Goal: Transaction & Acquisition: Obtain resource

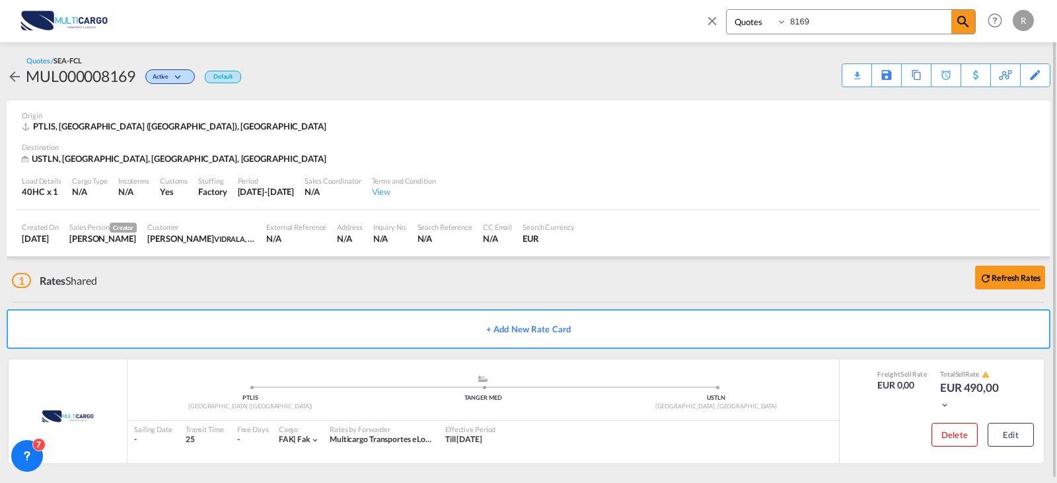
click at [711, 20] on md-icon "icon-close" at bounding box center [712, 20] width 15 height 15
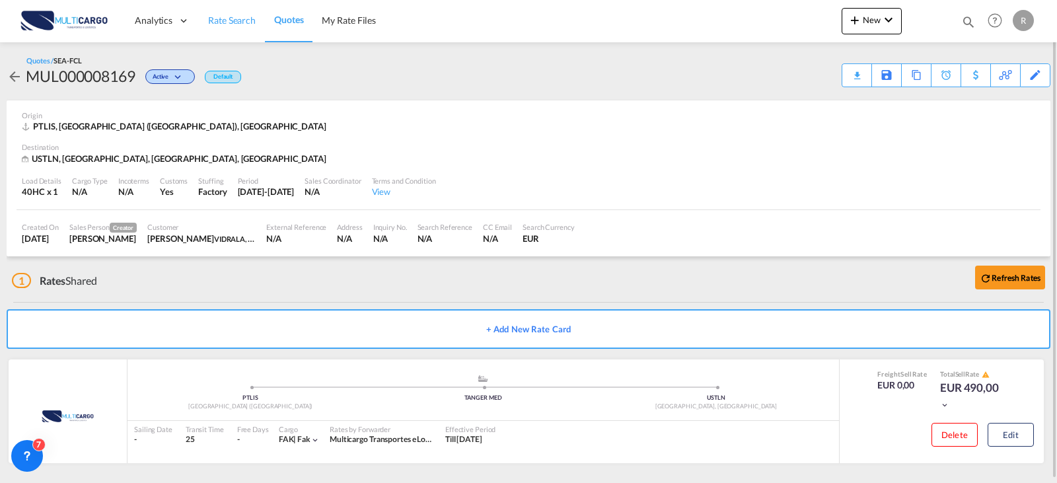
click at [200, 22] on link "Rate Search" at bounding box center [232, 20] width 66 height 43
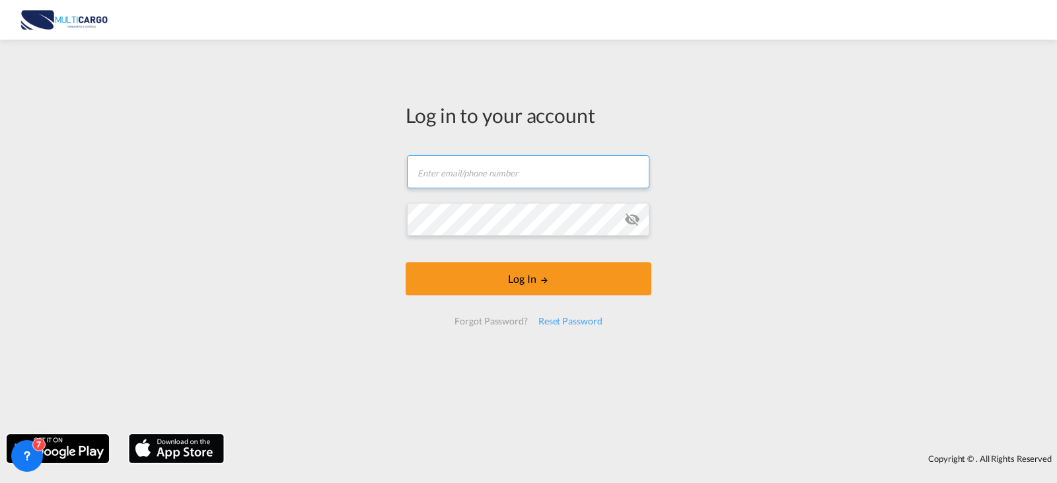
type input "[PERSON_NAME][EMAIL_ADDRESS][PERSON_NAME][DOMAIN_NAME]"
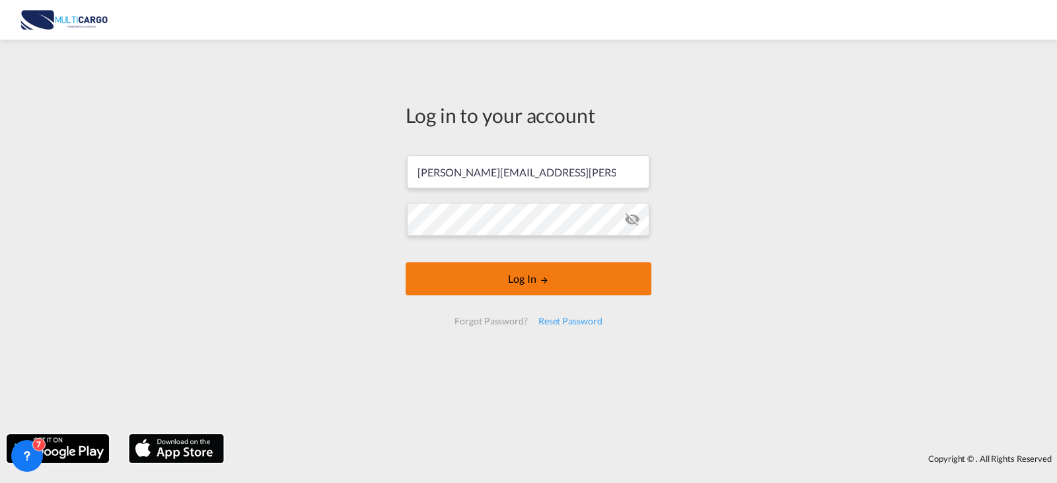
click at [567, 288] on button "Log In" at bounding box center [529, 278] width 246 height 33
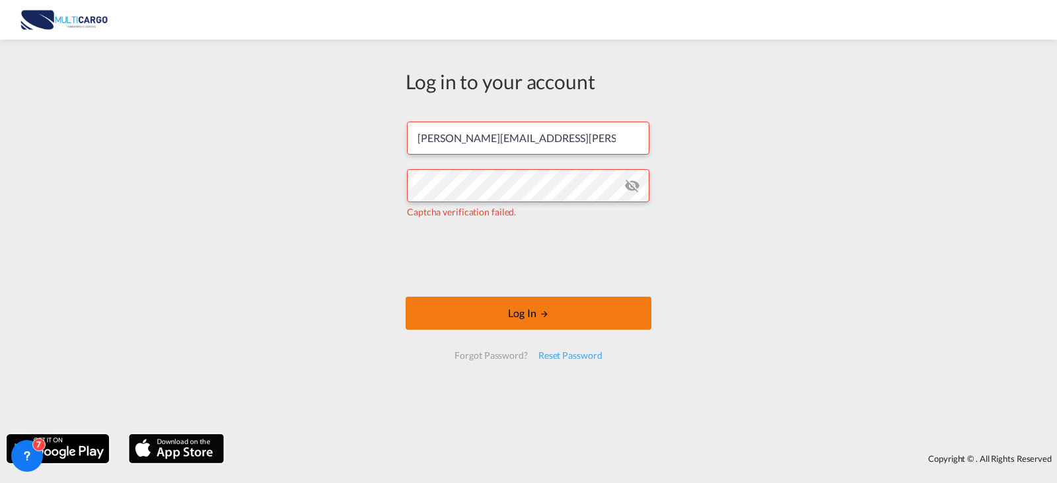
click at [484, 306] on button "Log In" at bounding box center [529, 313] width 246 height 33
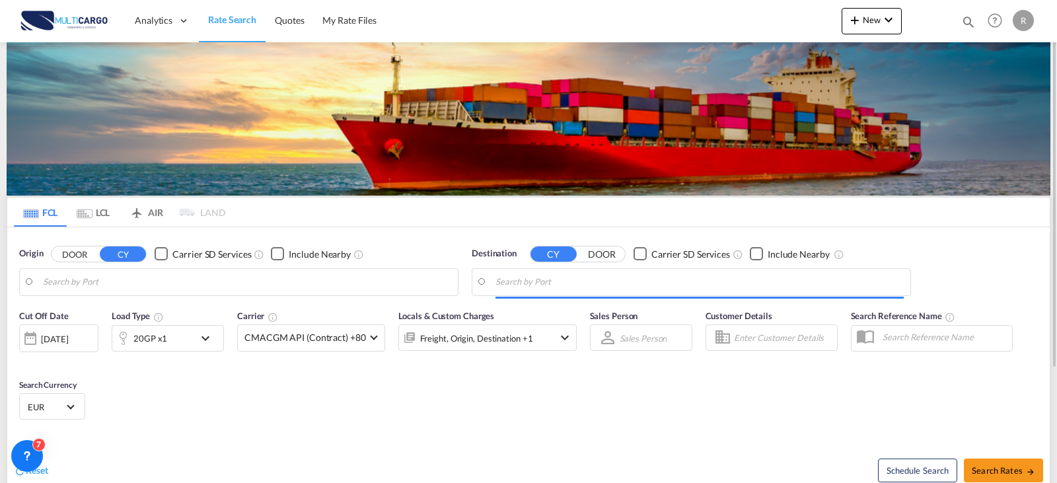
type input "Leixoes, PTLEI"
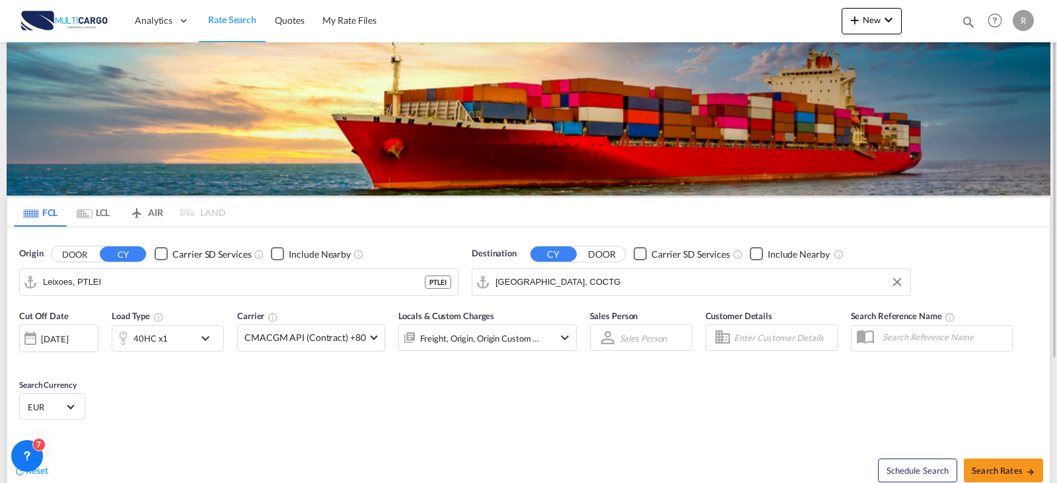
click at [594, 290] on input "Cartagena, COCTG" at bounding box center [699, 282] width 408 height 20
click at [615, 320] on div "Cauce do Dominican Republic DOCAU" at bounding box center [597, 319] width 251 height 40
type input "Caucedo, DOCAU"
click at [201, 336] on md-icon "icon-chevron-down" at bounding box center [209, 338] width 22 height 16
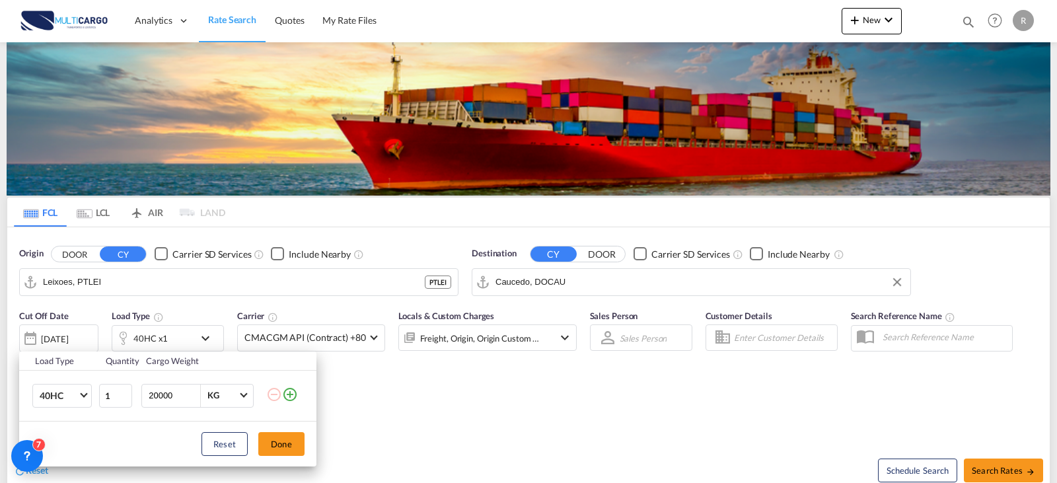
click at [289, 392] on md-icon "icon-plus-circle-outline" at bounding box center [290, 394] width 16 height 16
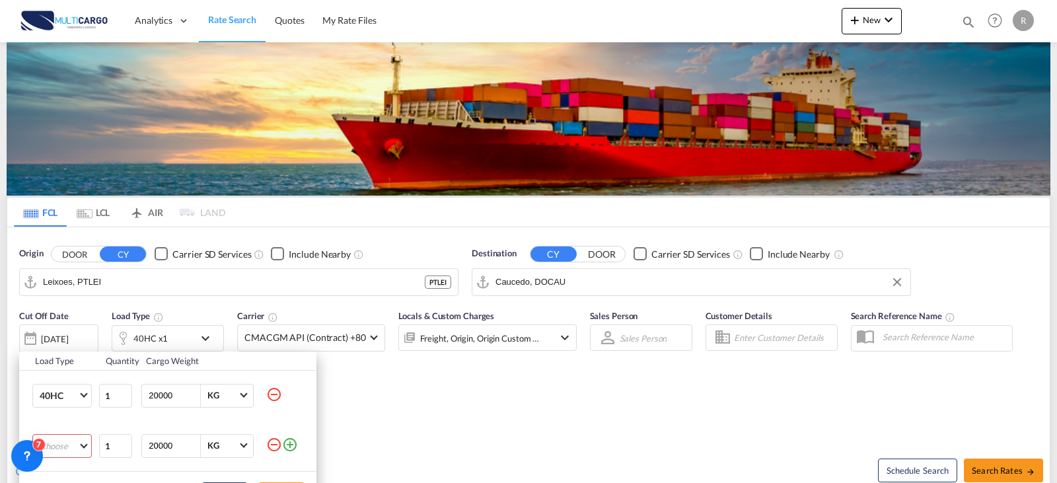
click at [83, 447] on md-select "Choose 20GP 40GP 40HC 45HC 20RE 40RE 40HR 20OT 40OT 20FR 40FR 40NR 20NR 45S 20T…" at bounding box center [61, 446] width 59 height 24
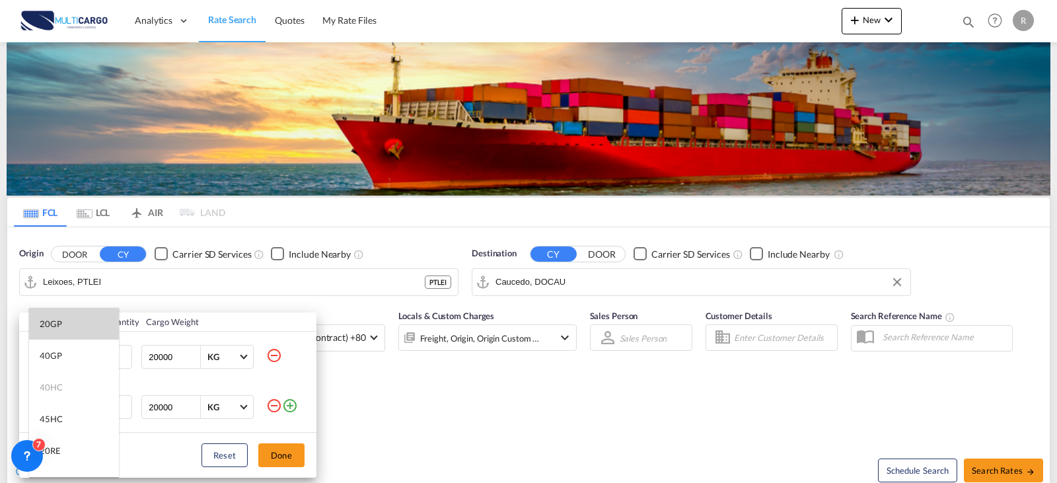
click at [79, 327] on md-option "20GP" at bounding box center [74, 324] width 90 height 32
click at [276, 449] on button "Done" at bounding box center [281, 455] width 46 height 24
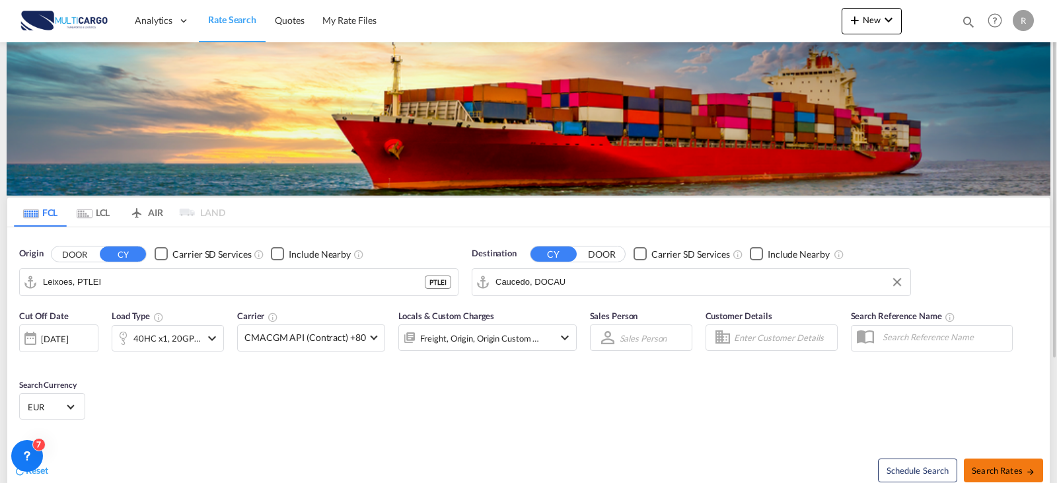
click at [1003, 468] on span "Search Rates" at bounding box center [1003, 470] width 63 height 11
type input "PTLEI to DOCAU / 17 Sep 2025"
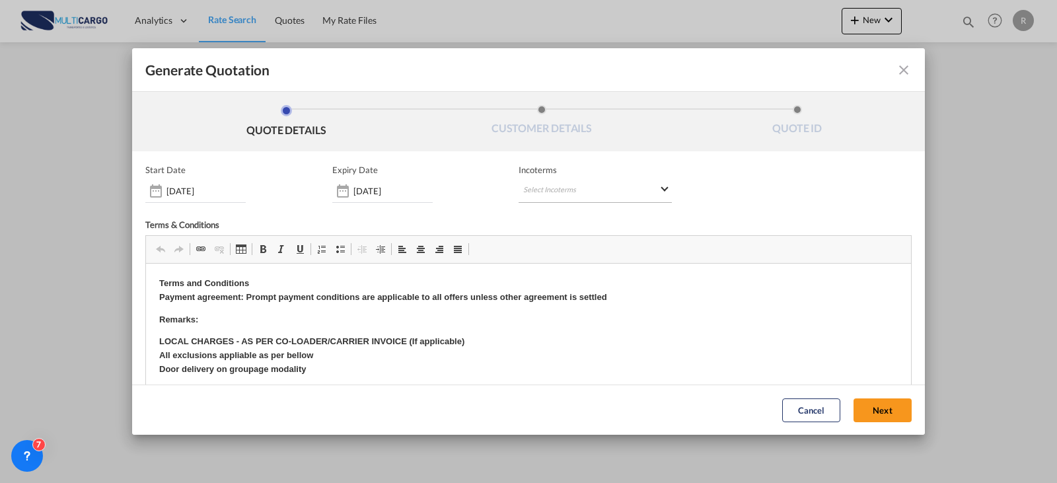
click at [585, 192] on md-select "Select Incoterms CIP - import Carriage and Insurance Paid to FAS - export Free …" at bounding box center [595, 191] width 153 height 24
click at [585, 192] on md-backdrop at bounding box center [528, 241] width 1057 height 483
click at [585, 192] on md-select "Select Incoterms" at bounding box center [595, 191] width 153 height 24
type md-option "[object Object]"
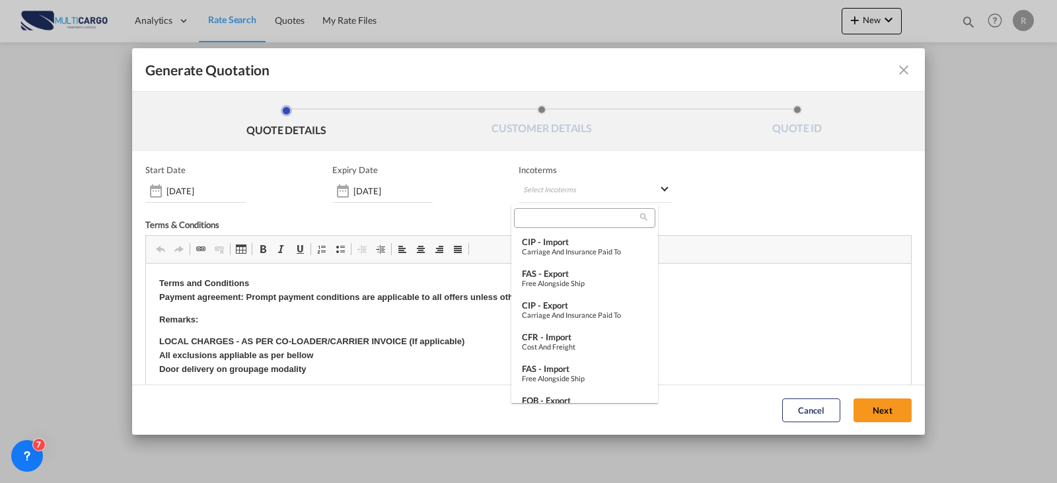
scroll to position [451, 0]
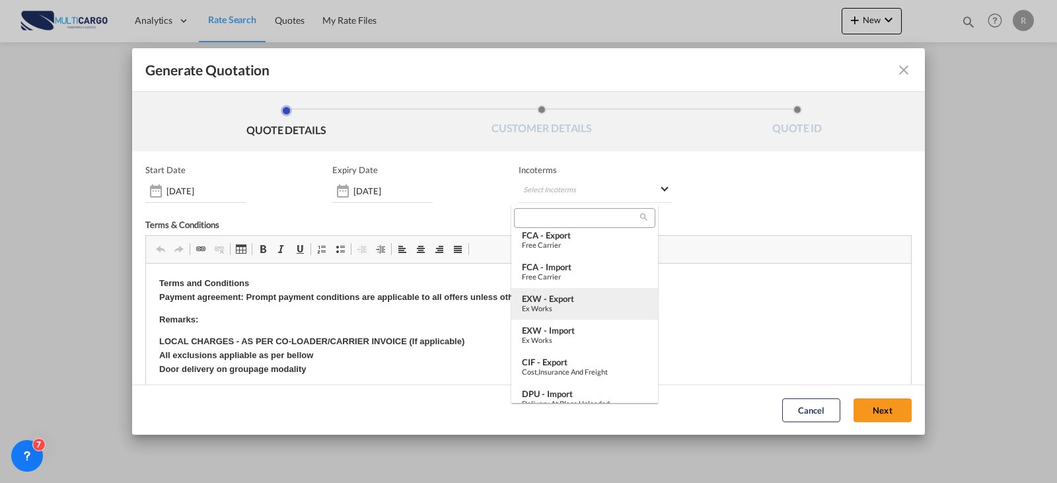
click at [578, 299] on div "EXW - export" at bounding box center [585, 298] width 126 height 11
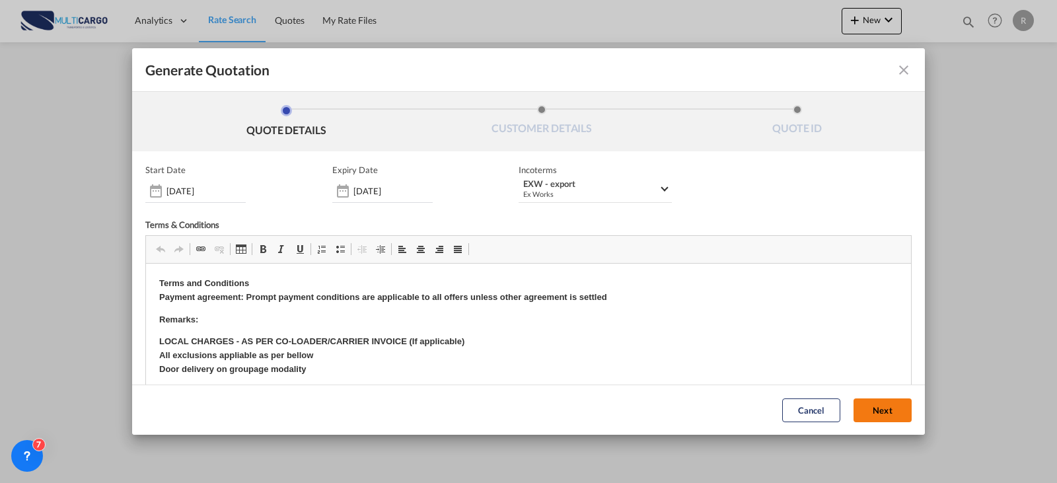
click at [863, 413] on button "Next" at bounding box center [882, 410] width 58 height 24
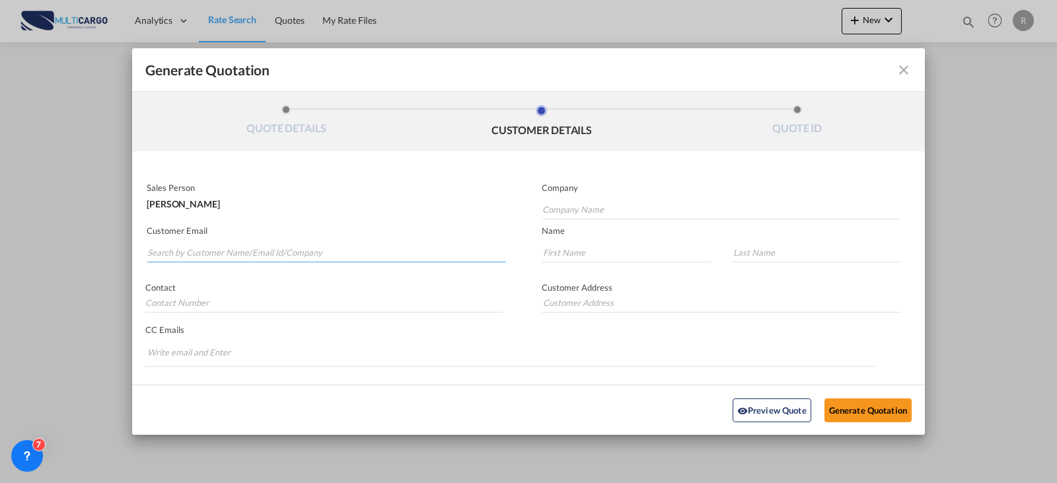
click at [237, 247] on input "Search by Customer Name/Email Id/Company" at bounding box center [326, 252] width 359 height 20
type input "ctcairo"
click at [217, 256] on input "ctcairo" at bounding box center [326, 252] width 359 height 20
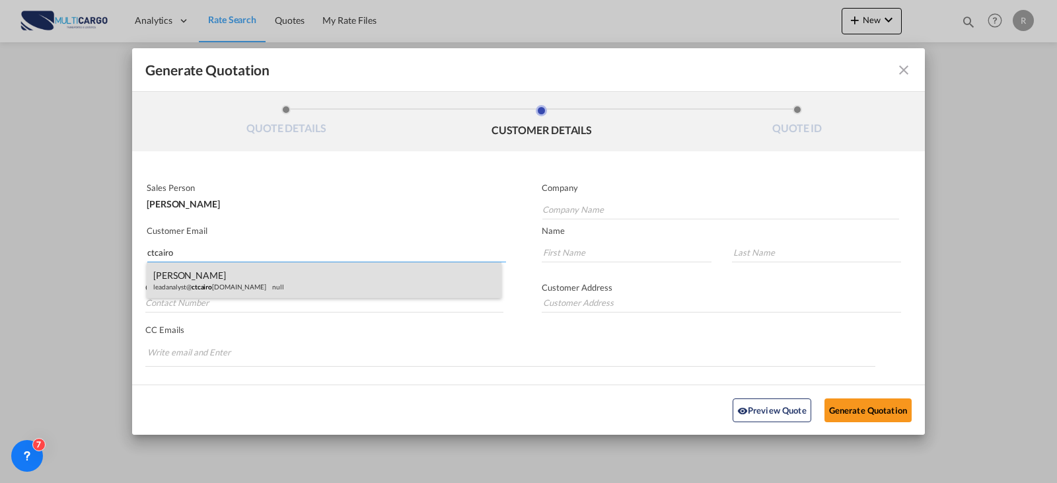
click at [223, 277] on div "Alondra Garcia leadanalyst@ ctcairo cean.com null" at bounding box center [324, 280] width 355 height 36
type input "CTC Logistics SRL"
type input "leadanalyst@ctcairocean.com"
type input "Alondra"
type input "Garcia"
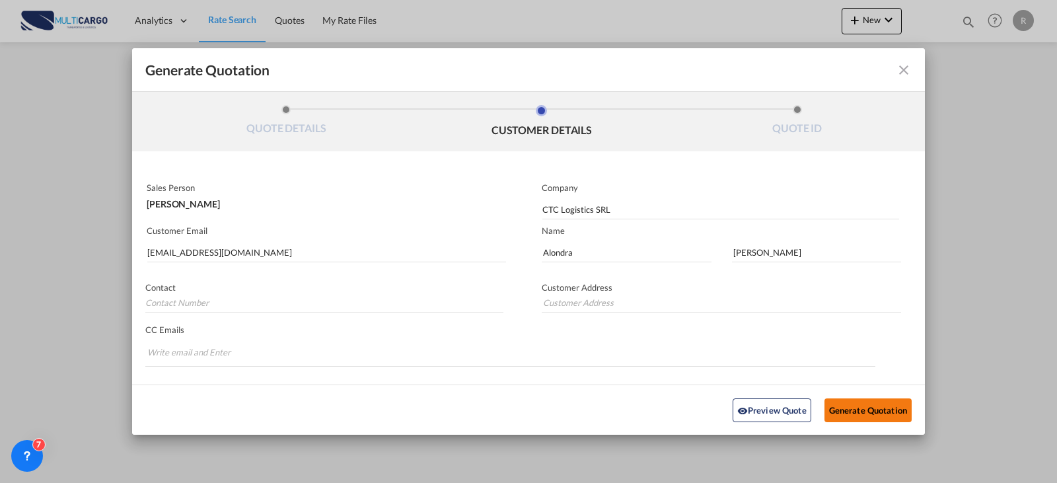
click at [880, 415] on button "Generate Quotation" at bounding box center [867, 410] width 87 height 24
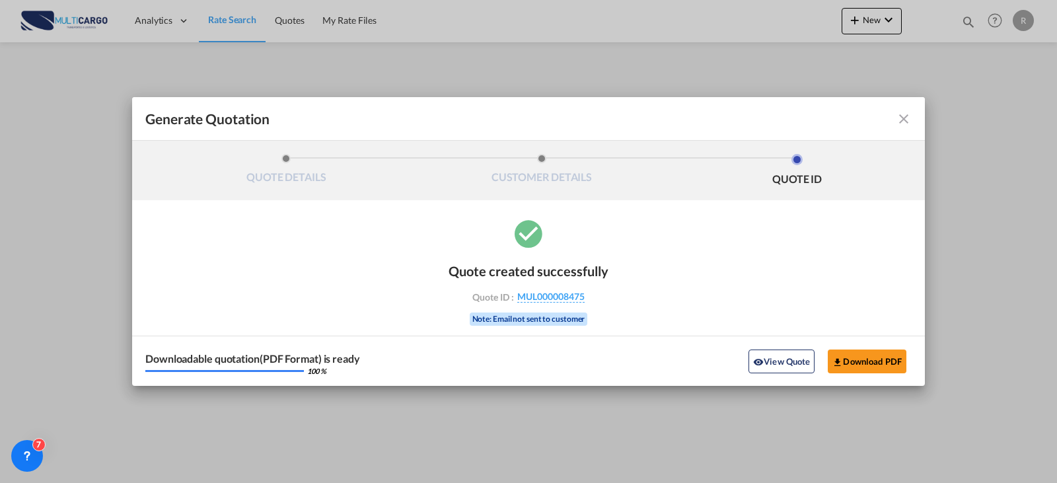
click at [774, 50] on div "Generate Quotation QUOTE DETAILS CUSTOMER DETAILS QUOTE ID Start Date 17 Sep 20…" at bounding box center [528, 241] width 1057 height 483
click at [863, 358] on button "Download PDF" at bounding box center [867, 361] width 79 height 24
click at [908, 118] on md-icon "icon-close fg-AAA8AD cursor m-0" at bounding box center [904, 119] width 16 height 16
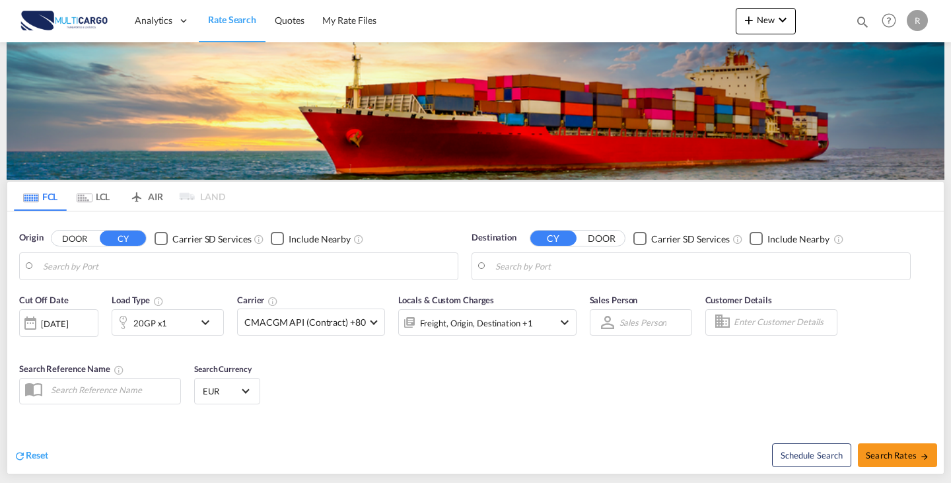
type input "Leixoes, PTLEI"
type input "Caucedo, DOCAU"
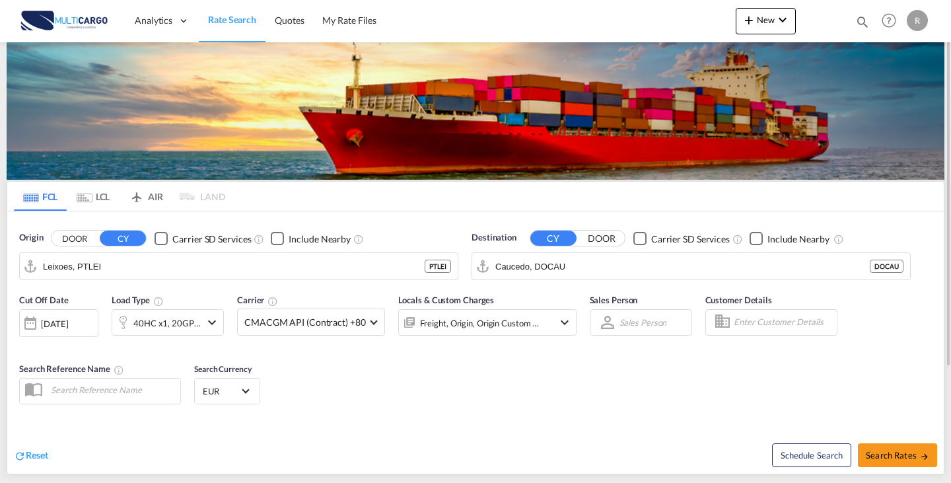
click at [867, 25] on md-icon "icon-magnify" at bounding box center [862, 22] width 15 height 15
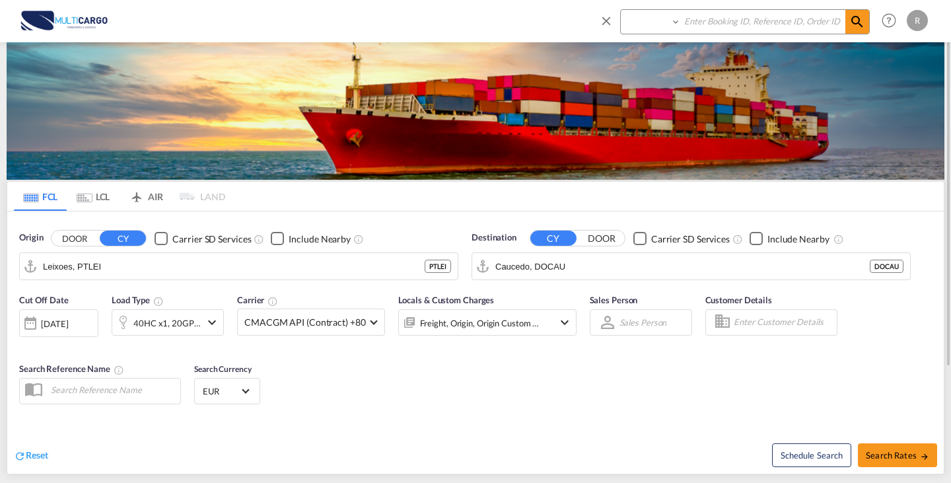
click at [668, 21] on select "Quotes" at bounding box center [652, 22] width 63 height 24
select select "Quotes"
click at [621, 10] on select "Quotes" at bounding box center [652, 22] width 63 height 24
drag, startPoint x: 709, startPoint y: 22, endPoint x: 722, endPoint y: 22, distance: 13.2
click at [709, 22] on input at bounding box center [763, 21] width 164 height 23
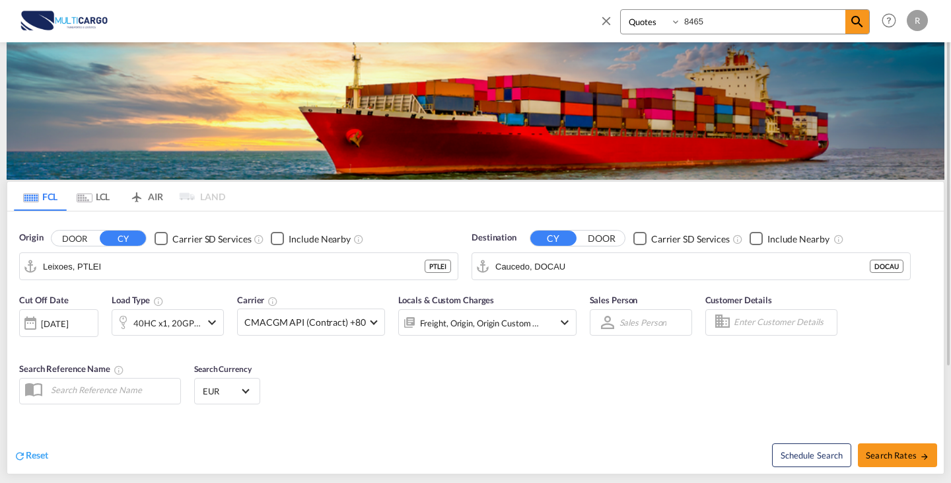
type input "8465"
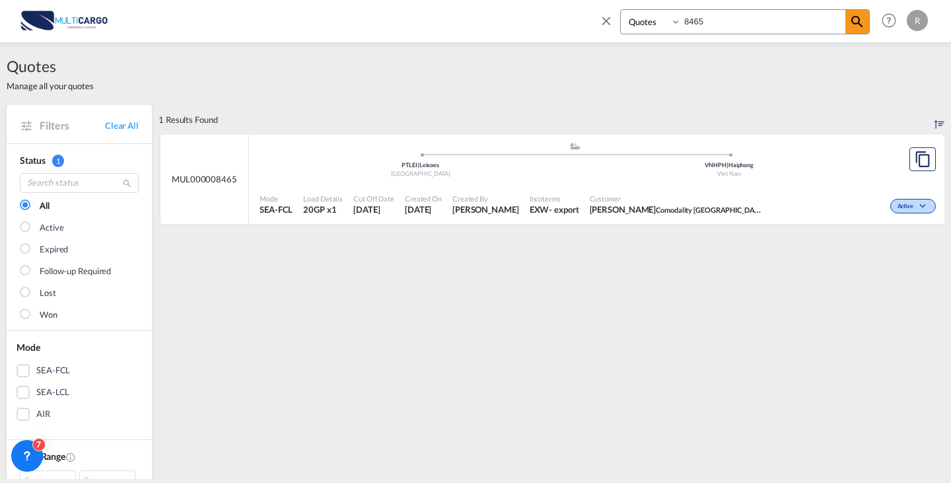
click at [910, 176] on div at bounding box center [923, 160] width 44 height 50
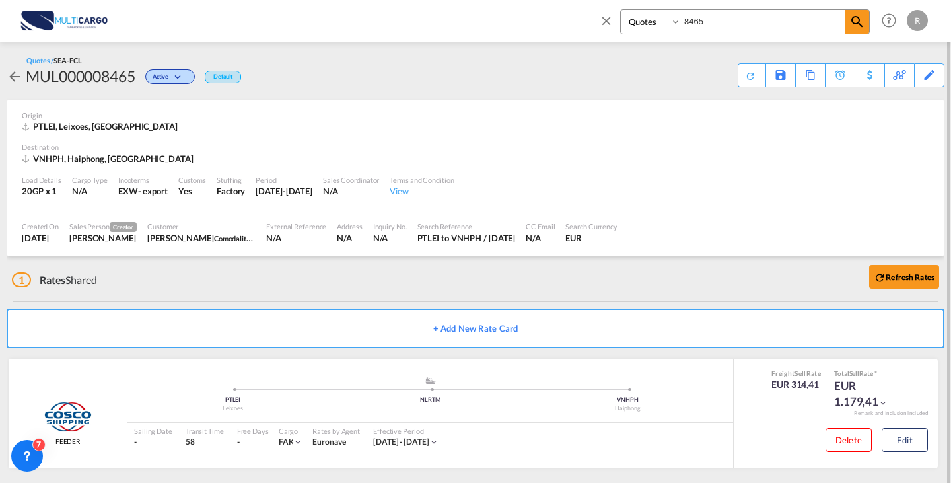
scroll to position [9, 0]
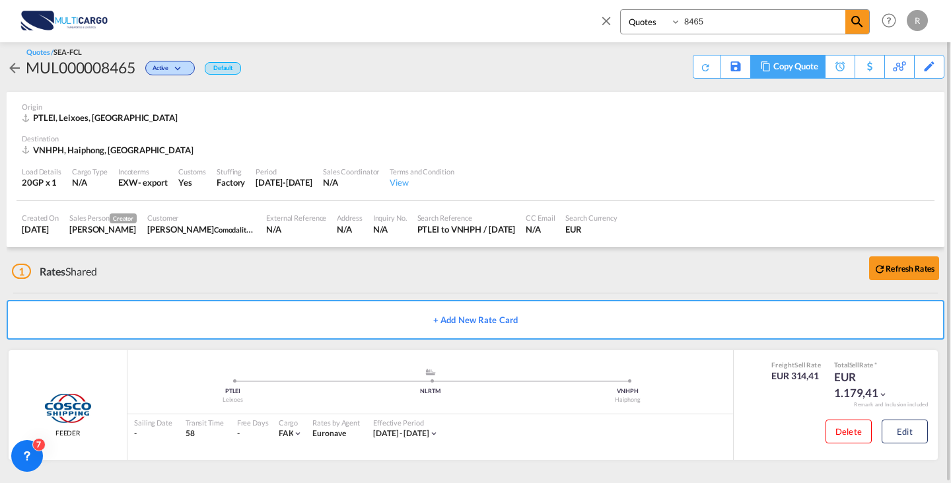
click at [803, 71] on div "Copy Quote" at bounding box center [796, 66] width 45 height 22
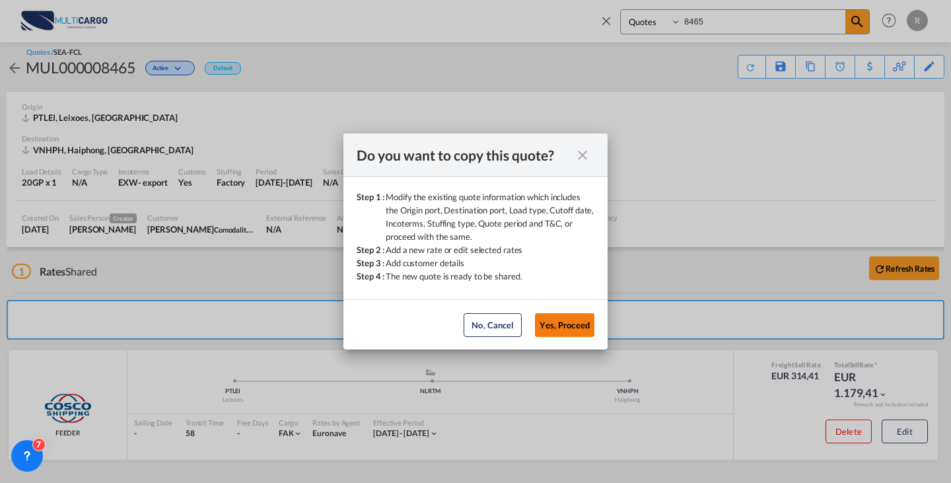
click at [565, 328] on button "Yes, Proceed" at bounding box center [564, 325] width 59 height 24
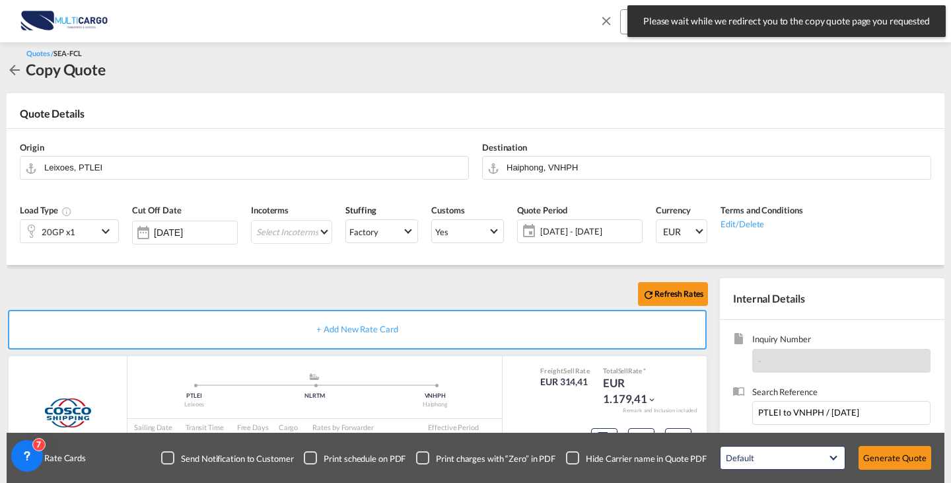
scroll to position [147, 0]
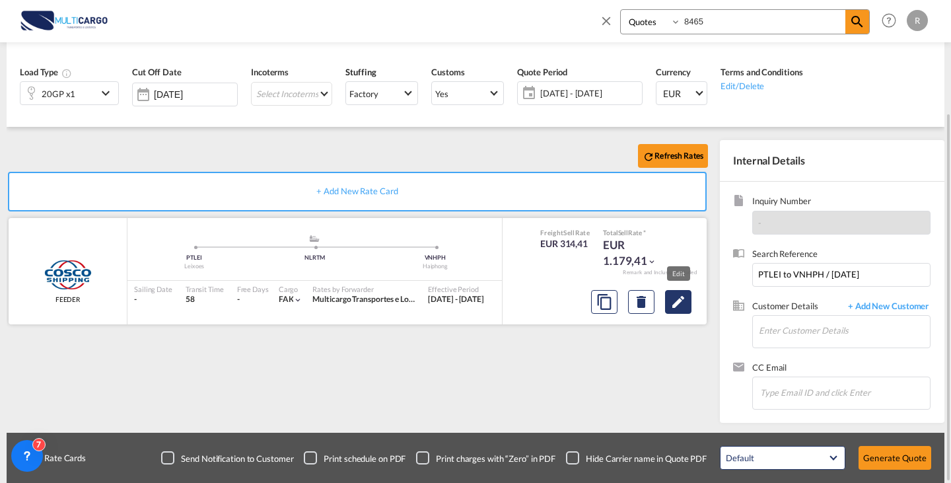
click at [682, 294] on md-icon "Edit" at bounding box center [678, 302] width 16 height 16
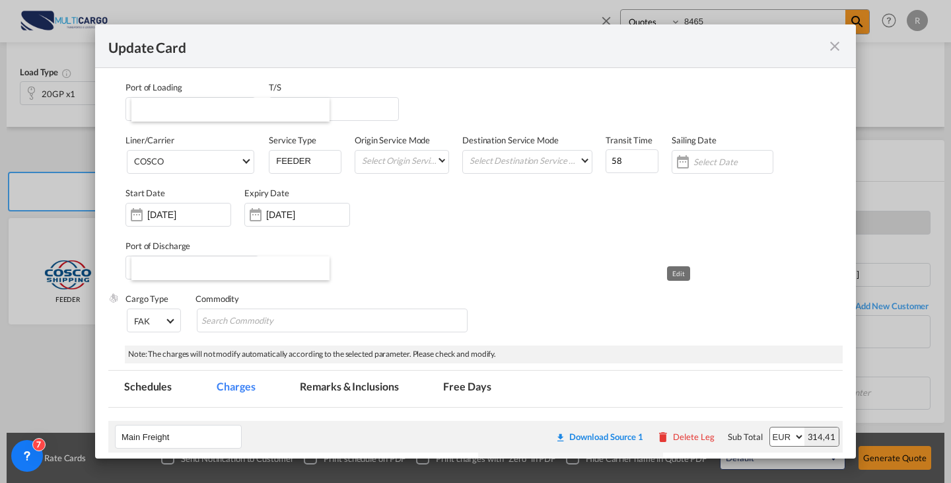
click at [684, 295] on md-dialog-content "Port of Loading PTLEI T/S NLRTM Liner/Carrier COSCO COSCO Service Type FEEDER O…" at bounding box center [475, 263] width 761 height 391
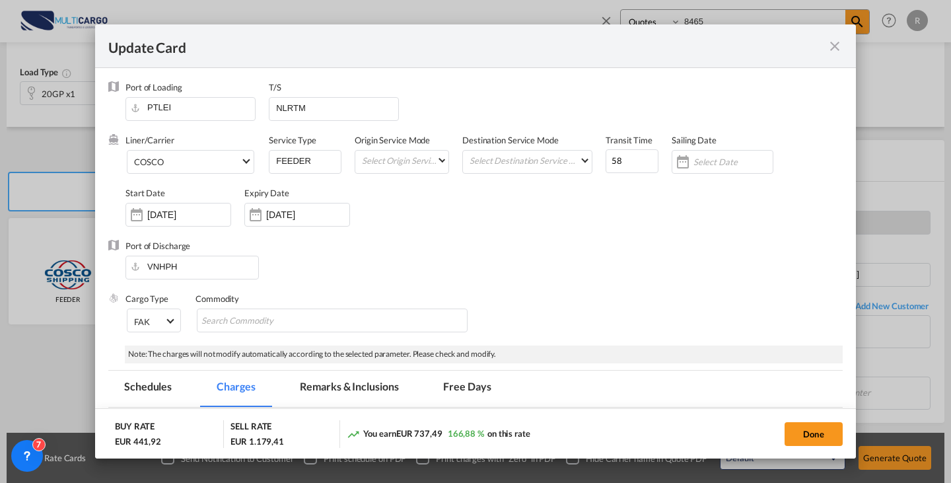
select select "per container"
click at [205, 170] on md-select-value "COSCO" at bounding box center [193, 161] width 121 height 21
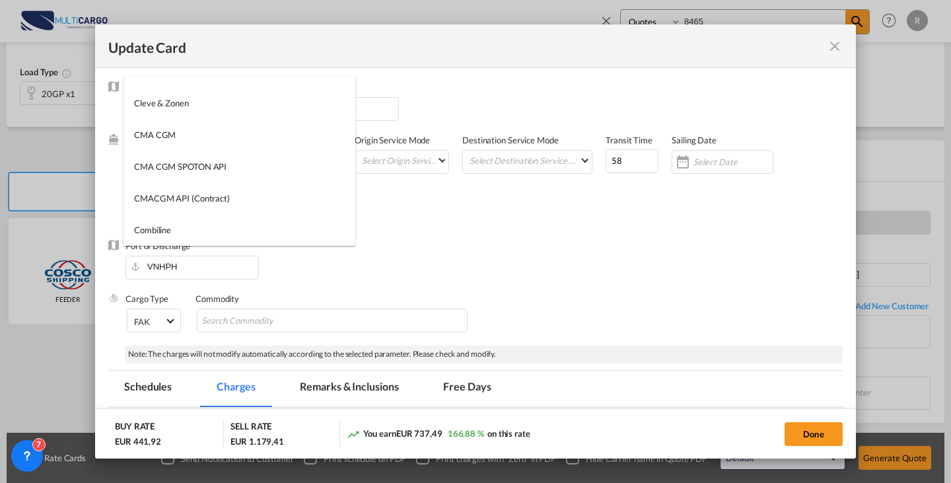
scroll to position [399, 0]
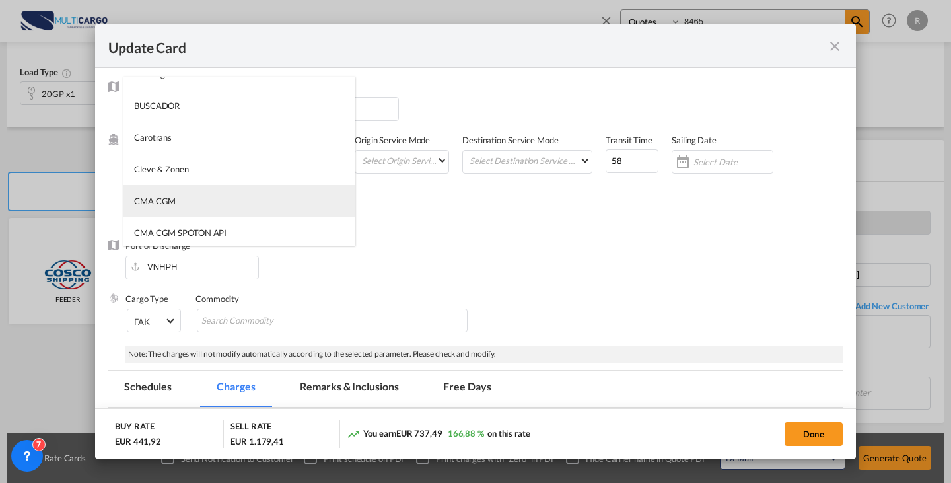
click at [207, 198] on md-option "CMA CGM" at bounding box center [240, 201] width 232 height 32
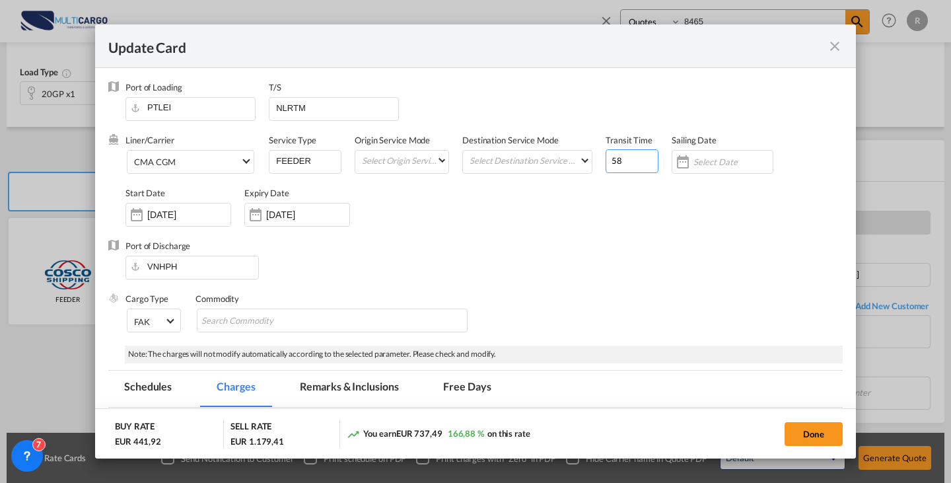
click at [616, 159] on input "58" at bounding box center [632, 161] width 53 height 24
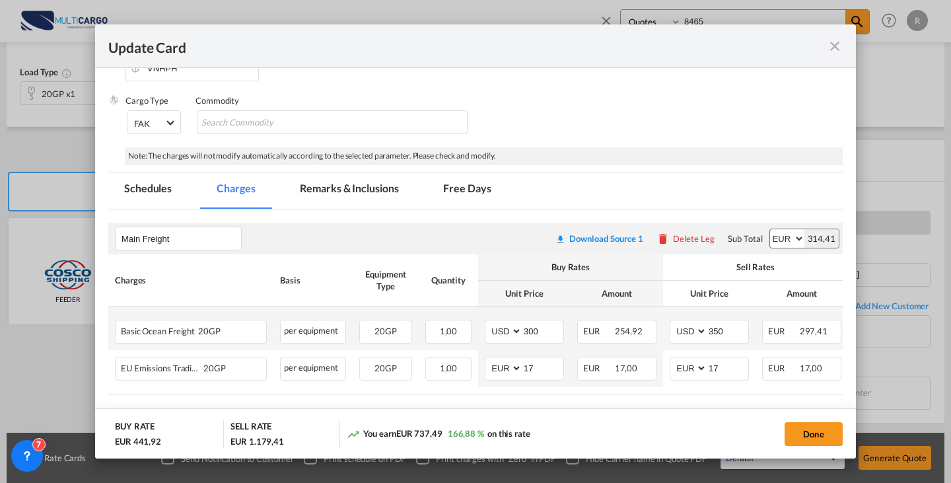
scroll to position [264, 0]
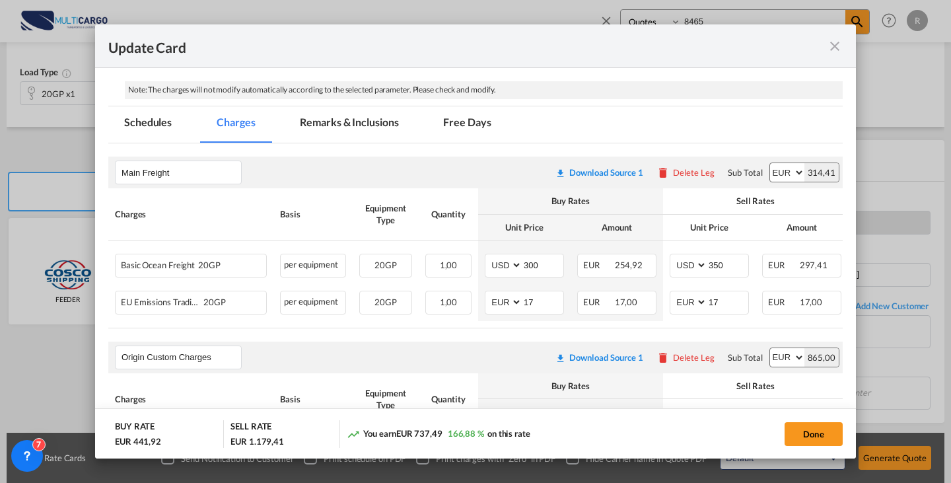
type input "57"
drag, startPoint x: 420, startPoint y: 334, endPoint x: 458, endPoint y: 334, distance: 38.3
click at [458, 328] on div "Charges Basis Equipment Type Quantity Buy Rates Sell Rates Comments Action Unit…" at bounding box center [475, 257] width 735 height 139
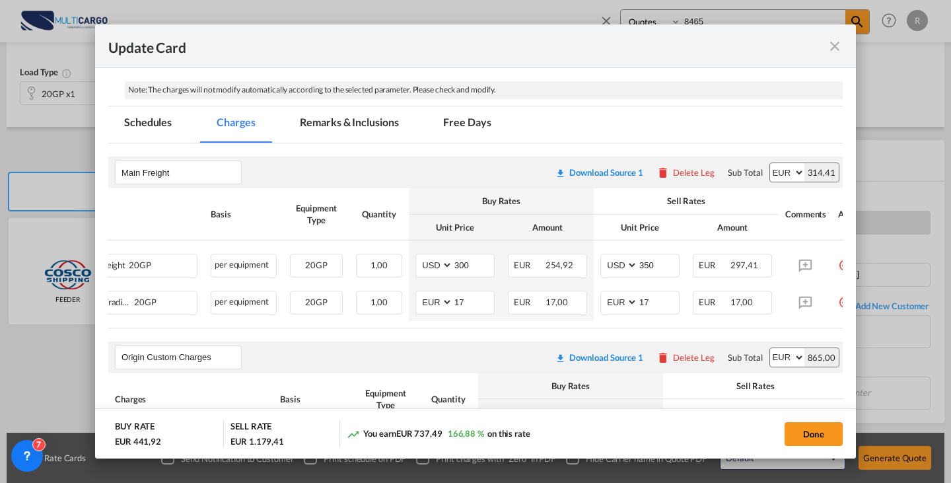
scroll to position [0, 112]
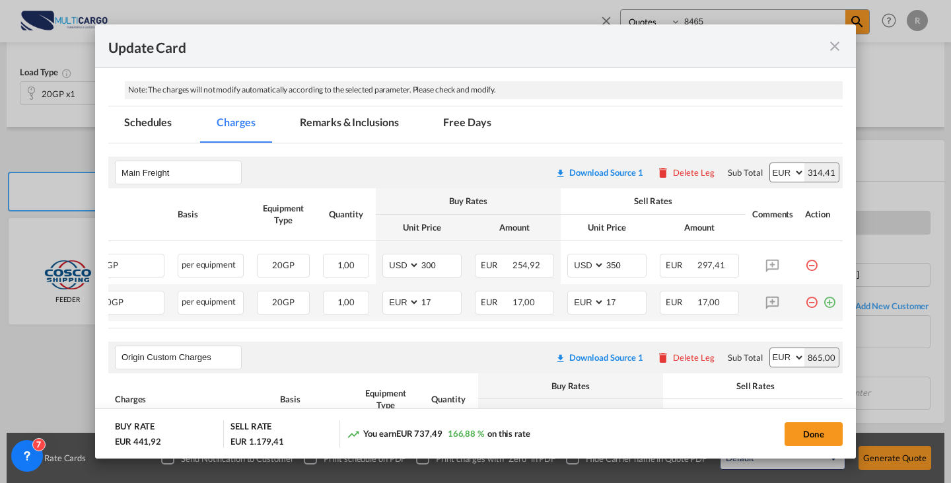
click at [805, 304] on md-icon "icon-minus-circle-outline red-400-fg" at bounding box center [811, 297] width 13 height 13
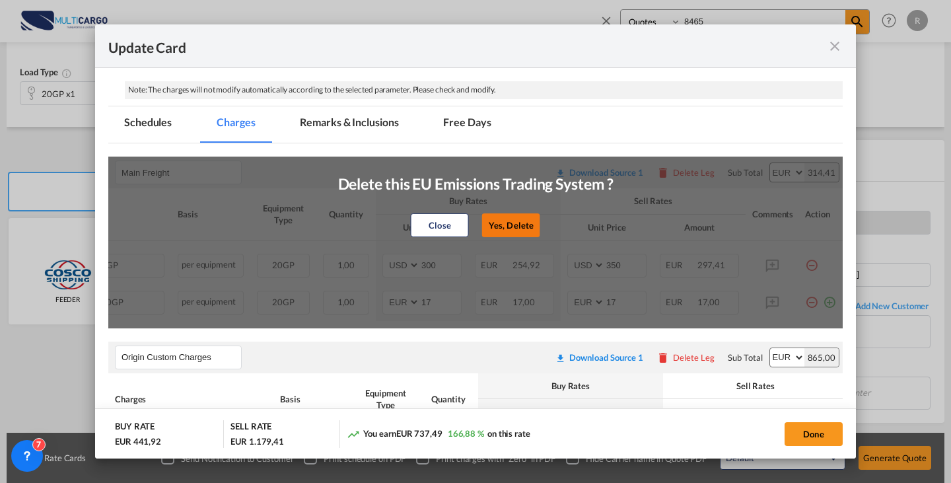
click at [517, 230] on button "Yes, Delete" at bounding box center [511, 225] width 58 height 24
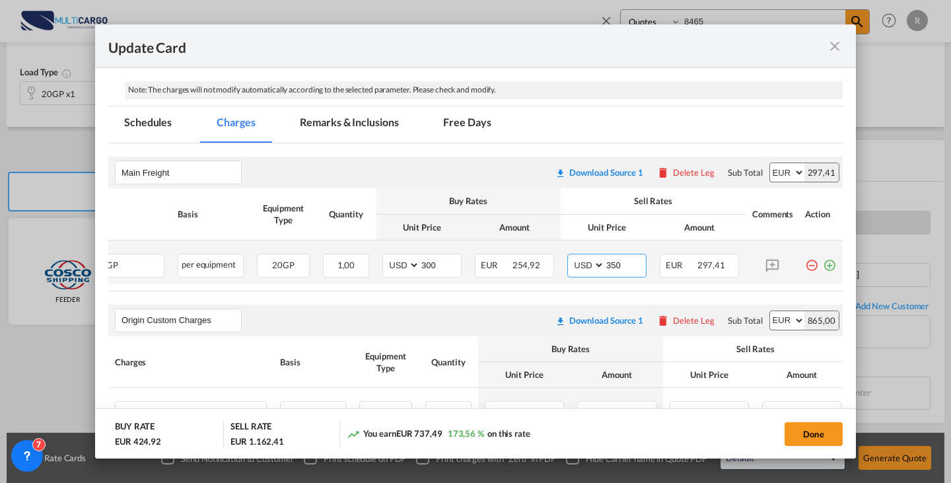
drag, startPoint x: 621, startPoint y: 264, endPoint x: 565, endPoint y: 266, distance: 55.5
click at [567, 266] on md-input-container "AED AFN ALL AMD ANG AOA ARS AUD AWG AZN BAM BBD BDT BGN BHD BIF BMD BND [PERSON…" at bounding box center [606, 266] width 79 height 24
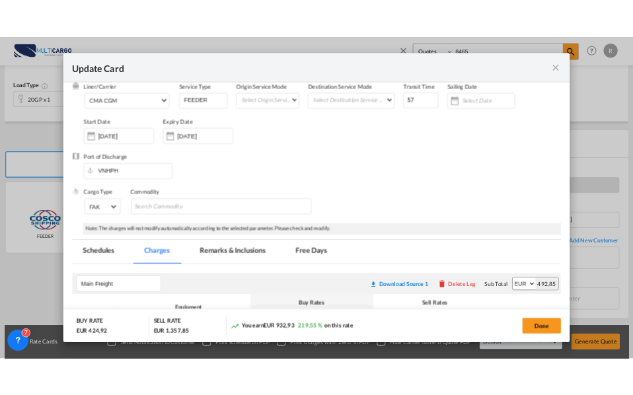
scroll to position [0, 0]
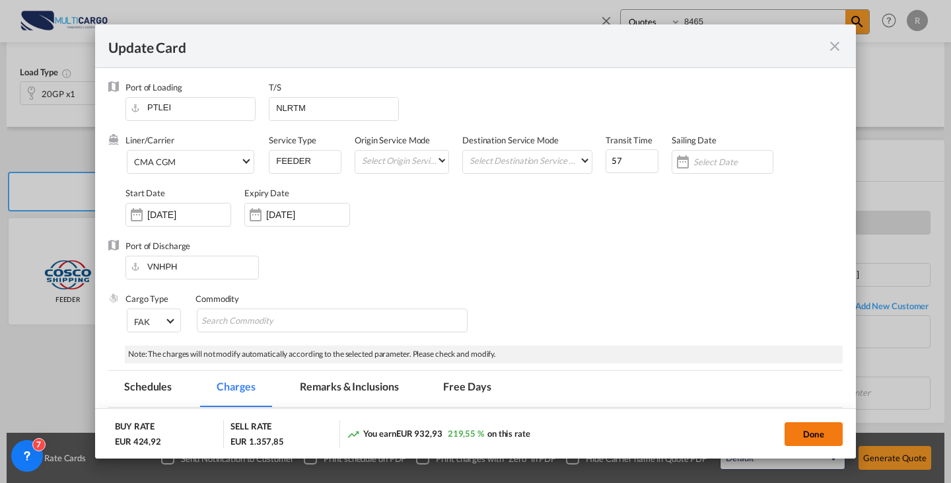
type input "580"
click at [818, 437] on button "Done" at bounding box center [814, 434] width 58 height 24
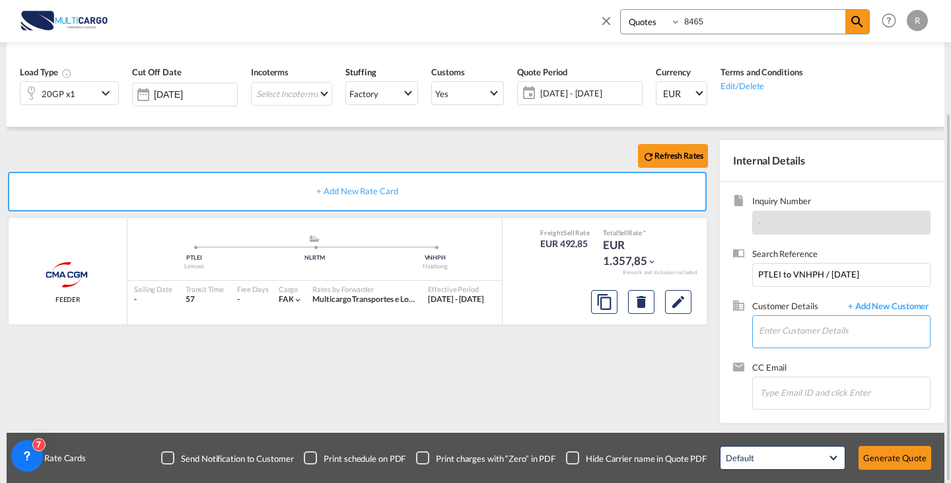
click at [850, 335] on input "Enter Customer Details" at bounding box center [844, 331] width 171 height 30
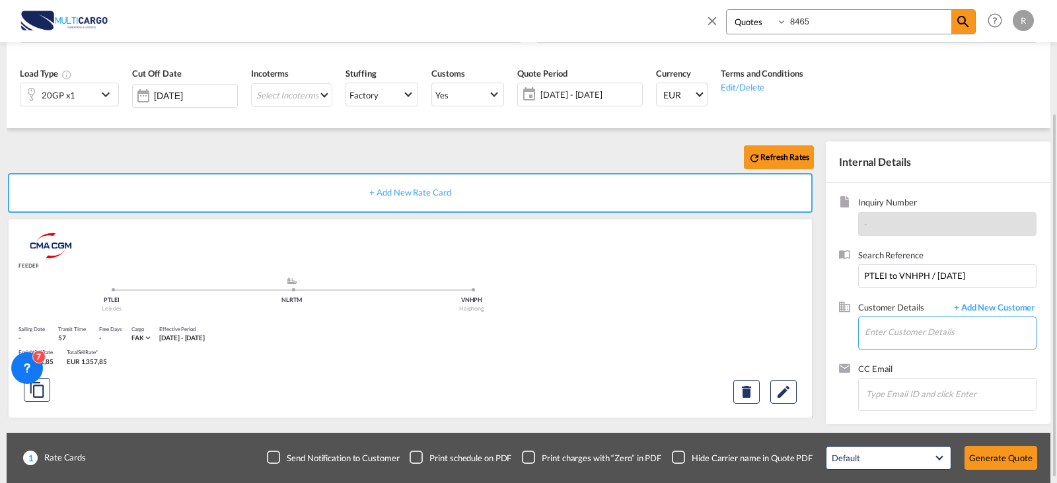
scroll to position [147, 0]
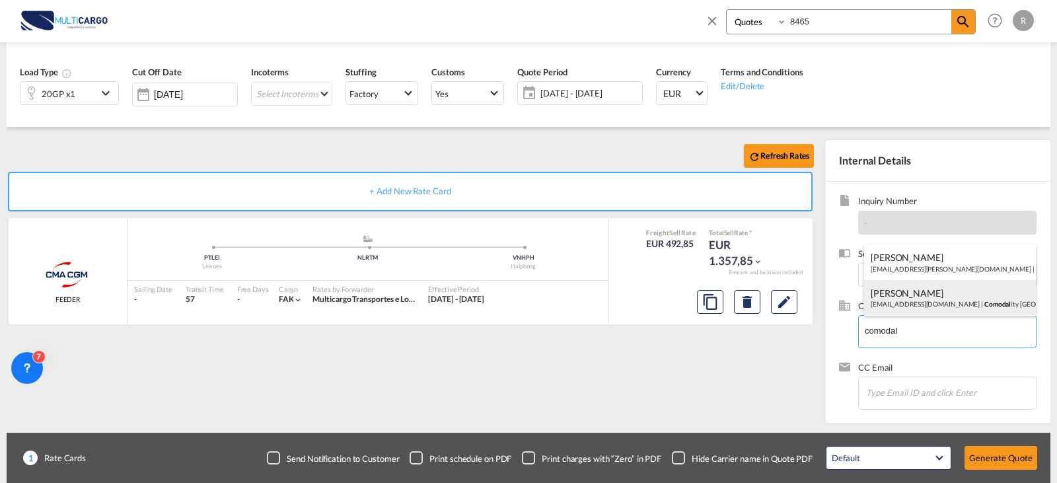
click at [939, 303] on div "[PERSON_NAME] [EMAIL_ADDRESS][DOMAIN_NAME] | Comodal ity [GEOGRAPHIC_DATA] SL –…" at bounding box center [950, 298] width 172 height 36
type input "Comodality [GEOGRAPHIC_DATA] SL – Bilbao Branch, [PERSON_NAME], [EMAIL_ADDRESS]…"
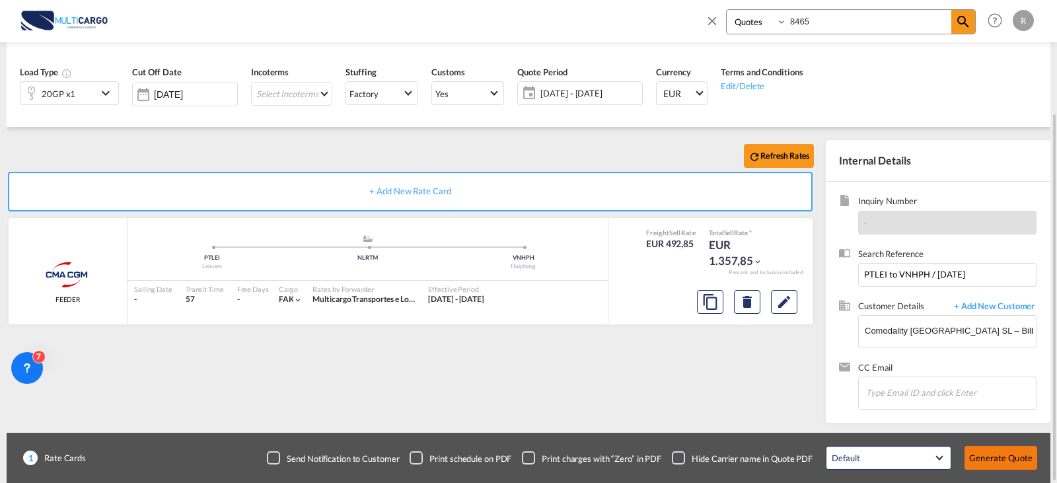
click at [951, 462] on button "Generate Quote" at bounding box center [1000, 458] width 73 height 24
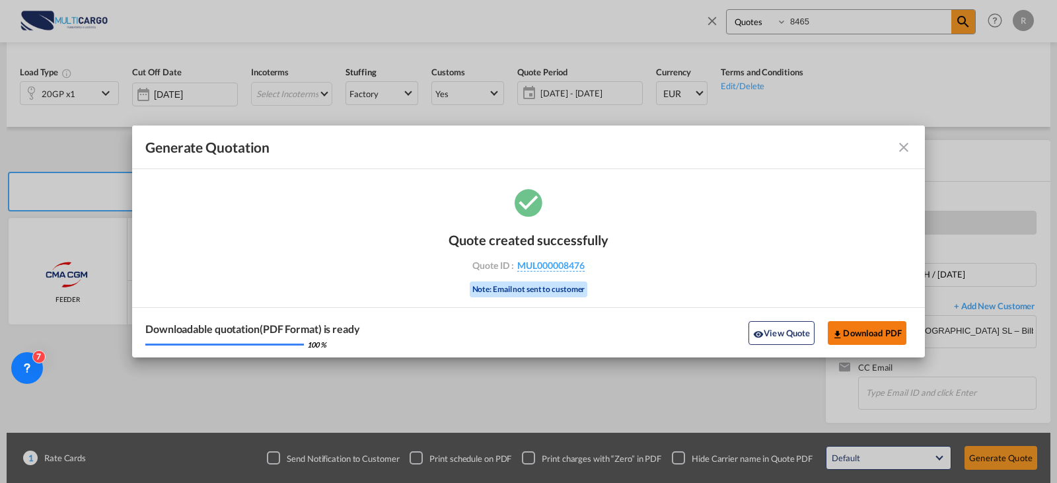
click at [838, 331] on md-icon "icon-download" at bounding box center [837, 334] width 11 height 11
